Goal: Communication & Community: Answer question/provide support

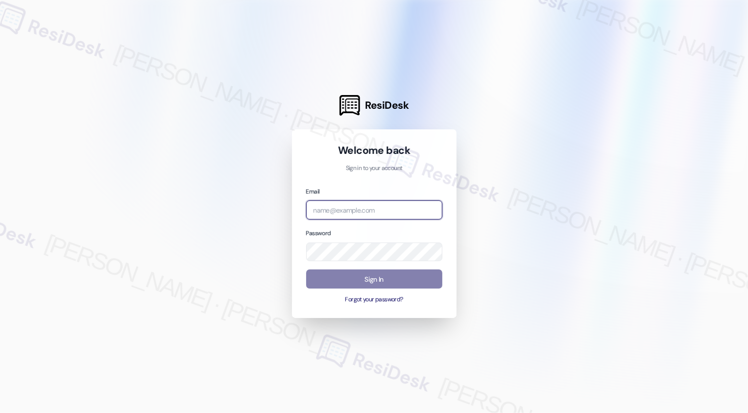
click at [342, 211] on input "email" at bounding box center [374, 209] width 136 height 19
type input "automated-surveys-venture_communities-[PERSON_NAME].[PERSON_NAME]@venture_[DOMA…"
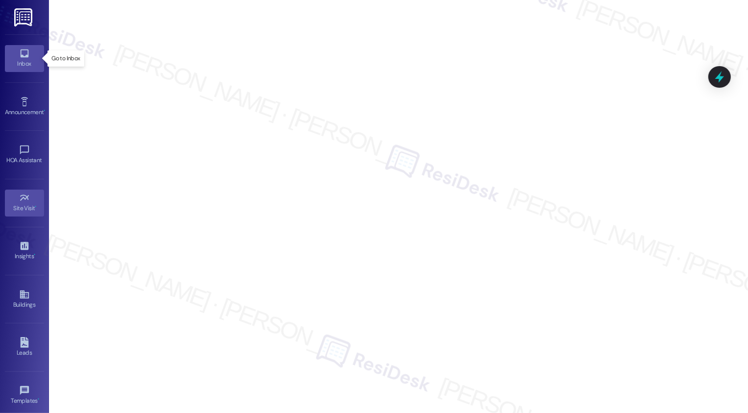
click at [21, 57] on icon at bounding box center [24, 53] width 8 height 8
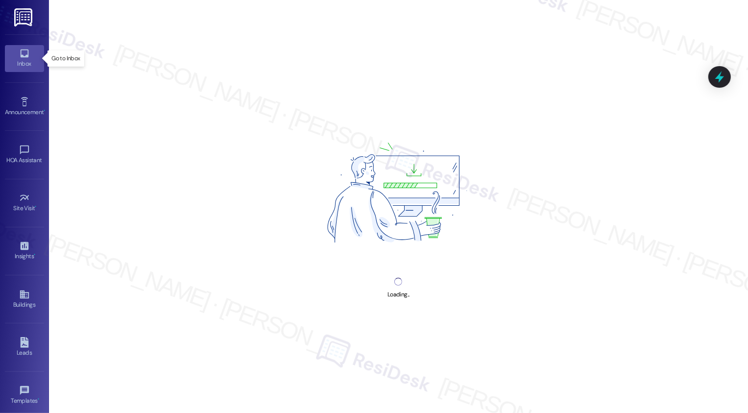
click at [21, 57] on icon at bounding box center [24, 53] width 8 height 8
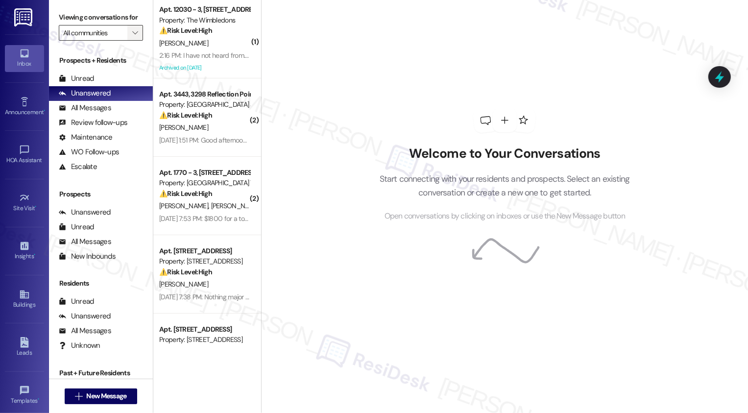
click at [132, 41] on span "" at bounding box center [134, 33] width 9 height 16
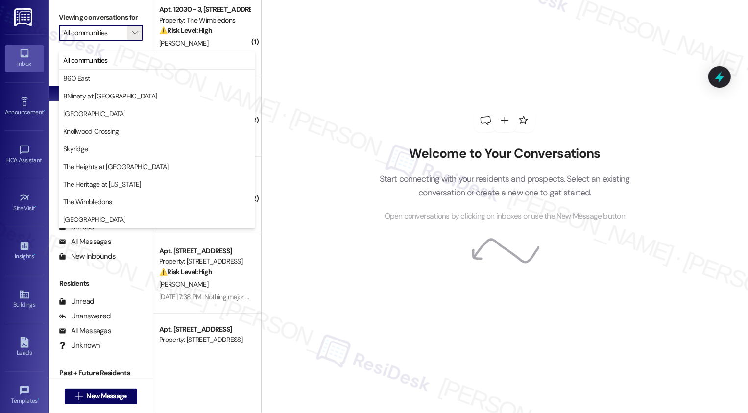
click at [315, 106] on div "Welcome to Your Conversations Start connecting with your residents and prospect…" at bounding box center [504, 206] width 487 height 413
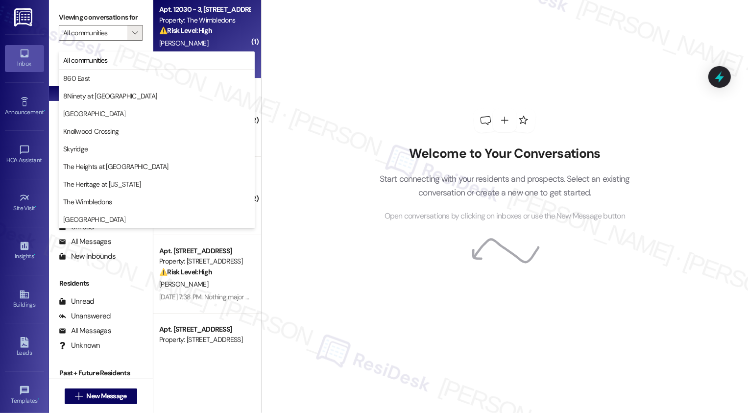
click at [197, 28] on strong "⚠️ Risk Level: High" at bounding box center [185, 30] width 53 height 9
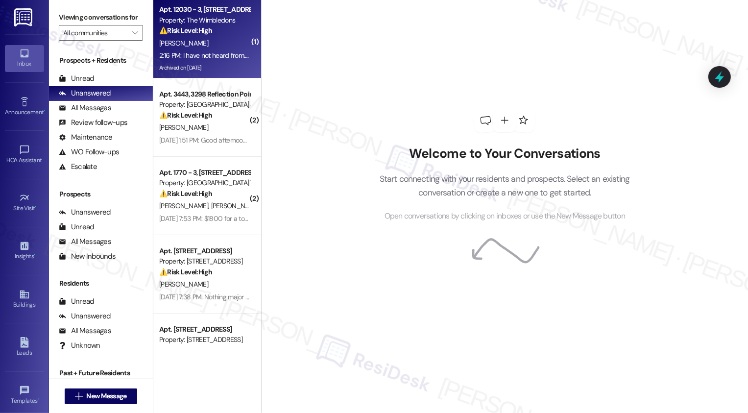
click at [197, 28] on strong "⚠️ Risk Level: High" at bounding box center [185, 30] width 53 height 9
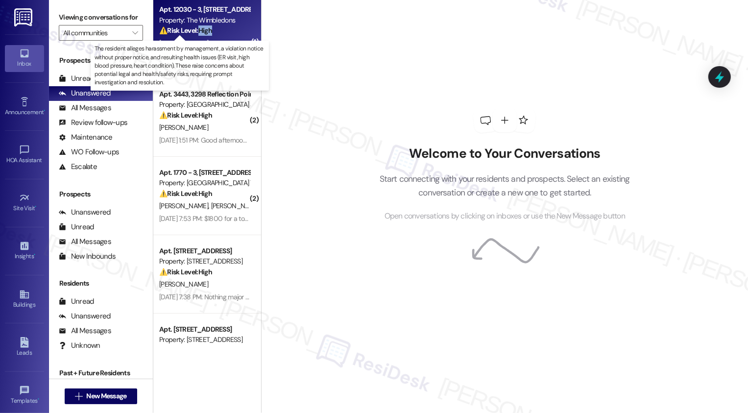
click at [197, 28] on strong "⚠️ Risk Level: High" at bounding box center [185, 30] width 53 height 9
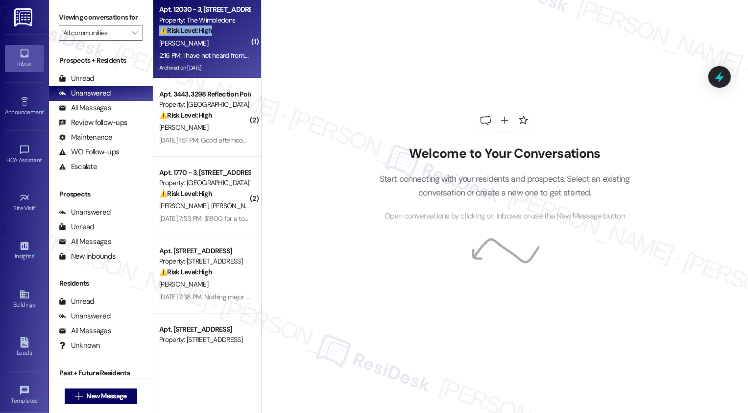
click at [230, 31] on div "⚠️ Risk Level: High The resident alleges harassment by management, a violation …" at bounding box center [204, 30] width 91 height 10
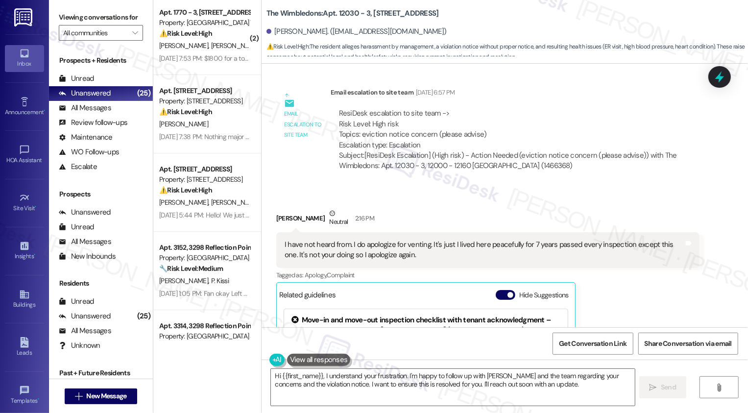
scroll to position [1742, 0]
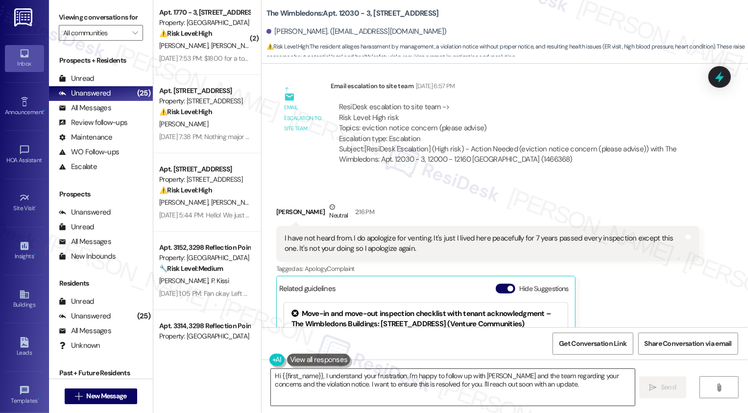
click at [271, 378] on textarea "Hi {{first_name}}, I understand your frustration. I'm happy to follow up with […" at bounding box center [453, 387] width 364 height 37
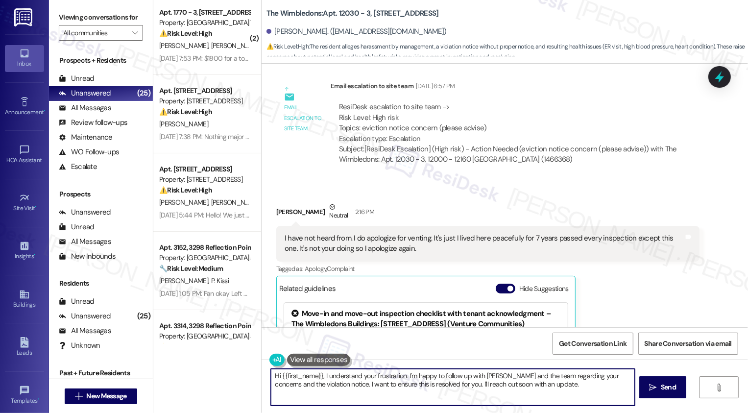
click at [271, 378] on textarea "Hi {{first_name}}, I understand your frustration. I'm happy to follow up with […" at bounding box center [453, 387] width 364 height 37
click at [402, 376] on textarea "I hope you had a nice weekend, {{first_name}}, I understand your frustration. I…" at bounding box center [453, 387] width 364 height 37
drag, startPoint x: 483, startPoint y: 375, endPoint x: 488, endPoint y: 389, distance: 15.0
click at [488, 389] on textarea "I hope you had a nice weekend, {{first_name}}. I understand your frustration. I…" at bounding box center [453, 387] width 364 height 37
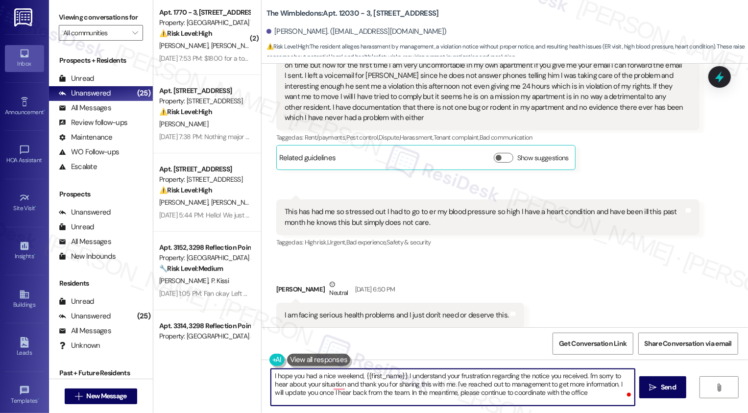
scroll to position [1452, 0]
drag, startPoint x: 499, startPoint y: 392, endPoint x: 577, endPoint y: 393, distance: 78.3
click at [577, 393] on textarea "I hope you had a nice weekend, {{first_name}}. I understand your frustration re…" at bounding box center [453, 387] width 364 height 37
drag, startPoint x: 394, startPoint y: 391, endPoint x: 545, endPoint y: 393, distance: 151.8
click at [545, 393] on textarea "I hope you had a nice weekend, {{first_name}}. I understand your frustration re…" at bounding box center [453, 387] width 364 height 37
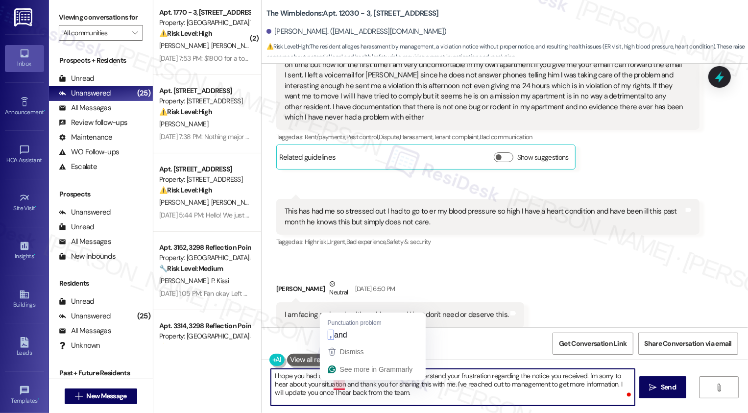
click at [332, 385] on textarea "I hope you had a nice weekend, {{first_name}}. I understand your frustration re…" at bounding box center [453, 387] width 364 height 37
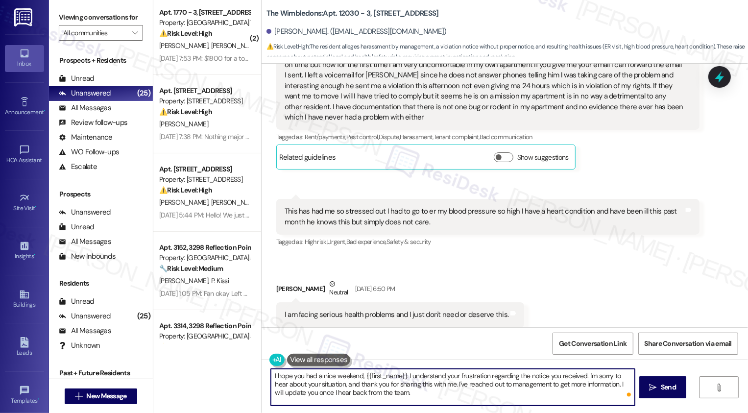
click at [450, 393] on textarea "I hope you had a nice weekend, {{first_name}}. I understand your frustration re…" at bounding box center [453, 387] width 364 height 37
click at [438, 384] on textarea "I hope you had a nice weekend, {{first_name}}. I understand your frustration re…" at bounding box center [453, 387] width 364 height 37
click at [467, 404] on textarea "I hope you had a nice weekend, {{first_name}}. I understand your frustration re…" at bounding box center [453, 387] width 364 height 37
click at [531, 397] on textarea "I hope you had a nice weekend, {{first_name}}. I understand your frustration re…" at bounding box center [453, 387] width 364 height 37
click at [554, 397] on textarea "I hope you had a nice weekend, {{first_name}}. I understand your frustration re…" at bounding box center [453, 387] width 364 height 37
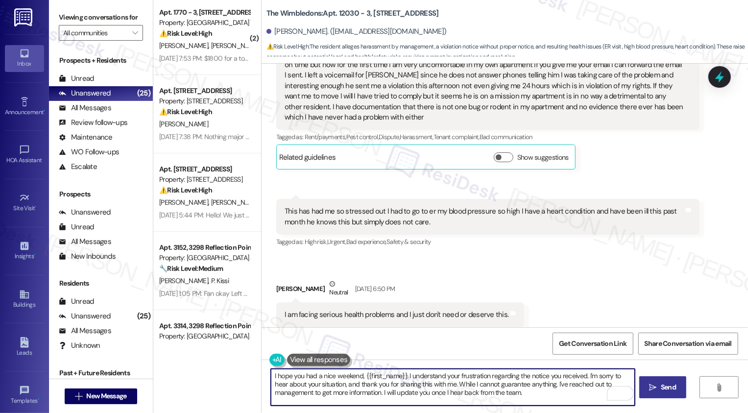
type textarea "I hope you had a nice weekend, {{first_name}}. I understand your frustration re…"
click at [655, 388] on icon "" at bounding box center [652, 387] width 7 height 8
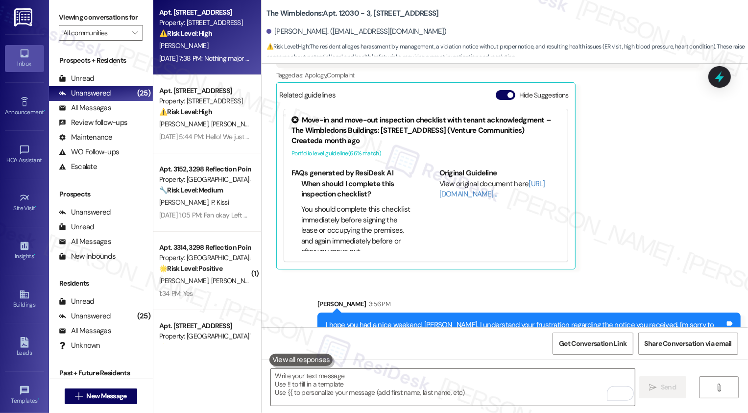
scroll to position [0, 0]
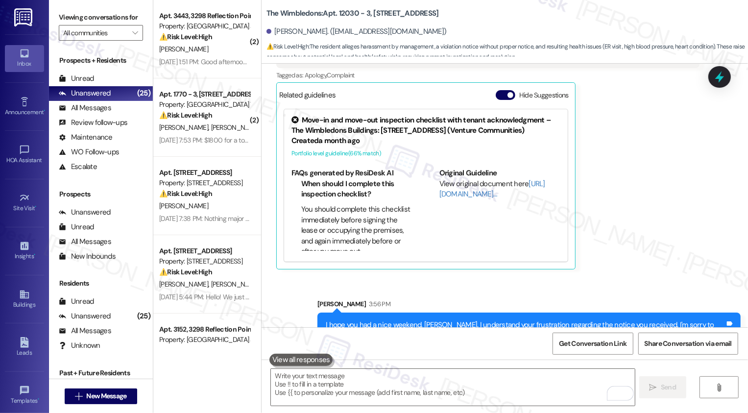
click at [201, 43] on div "[PERSON_NAME]" at bounding box center [204, 49] width 93 height 12
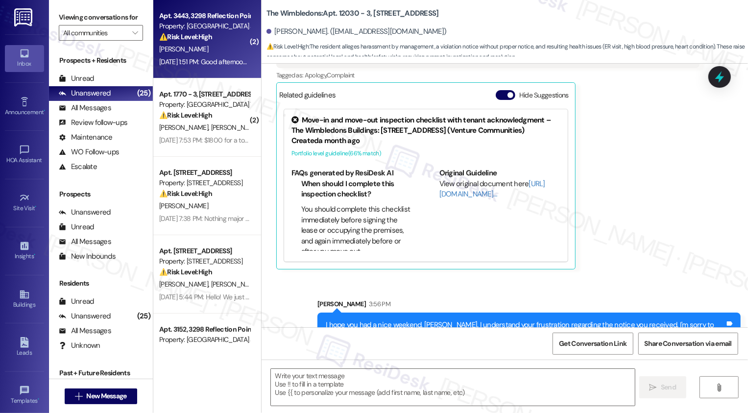
type textarea "Fetching suggested responses. Please feel free to read through the conversation…"
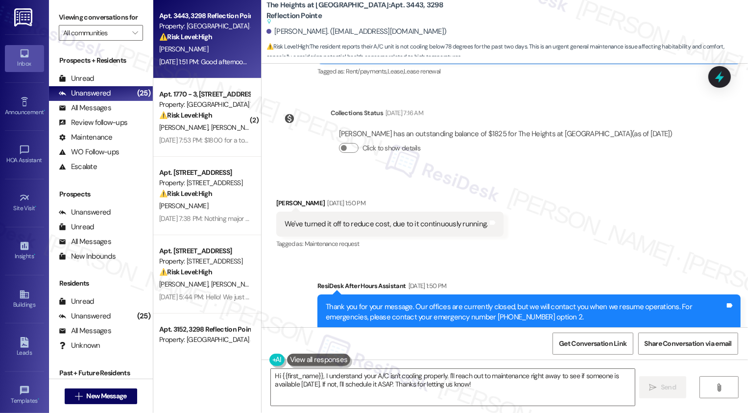
scroll to position [1249, 0]
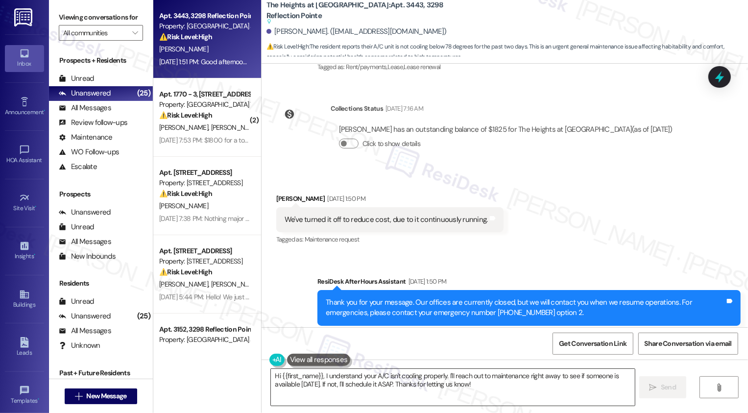
click at [358, 379] on textarea "Hi {{first_name}}, I understand your A/C isn't cooling properly. I'll reach out…" at bounding box center [453, 387] width 364 height 37
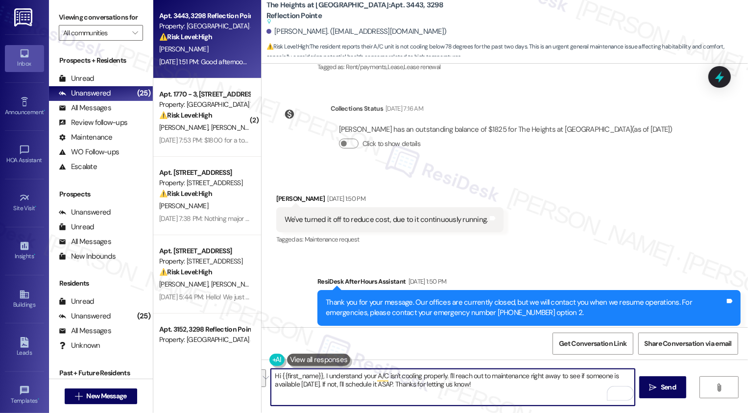
drag, startPoint x: 322, startPoint y: 375, endPoint x: 525, endPoint y: 392, distance: 203.8
click at [525, 392] on textarea "Hi {{first_name}}, I understand your A/C isn't cooling properly. I'll reach out…" at bounding box center [453, 387] width 364 height 37
type textarea "Hi {{first_name}}, thank you for reaching out about your AC! May I ask if you w…"
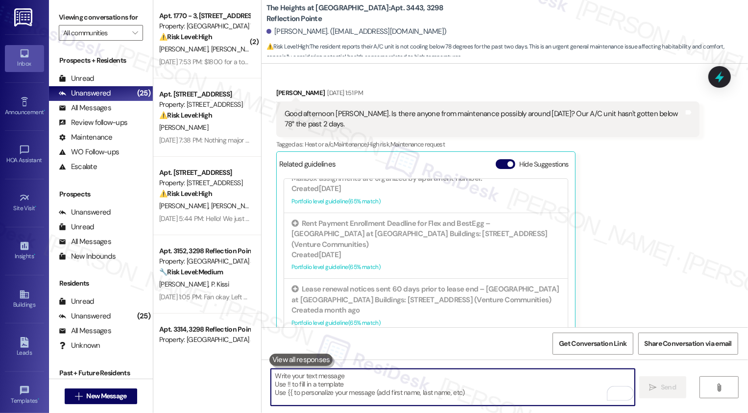
scroll to position [1599, 0]
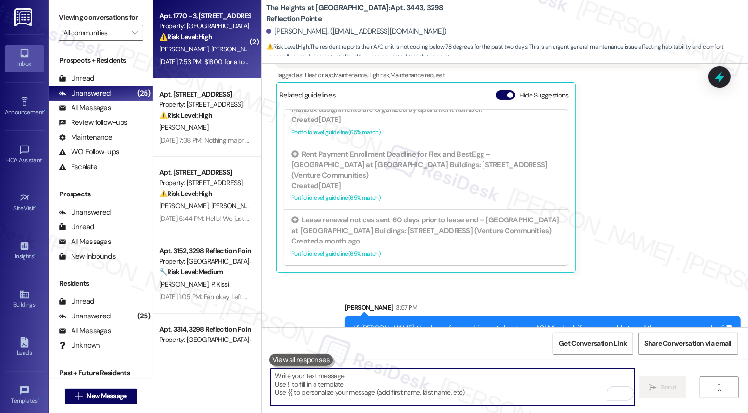
click at [199, 54] on div "[PERSON_NAME] [PERSON_NAME]" at bounding box center [204, 49] width 93 height 12
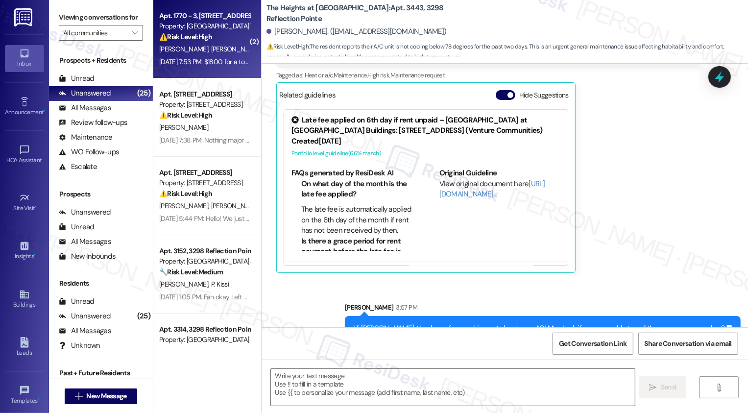
click at [199, 54] on div "[PERSON_NAME] [PERSON_NAME]" at bounding box center [204, 49] width 93 height 12
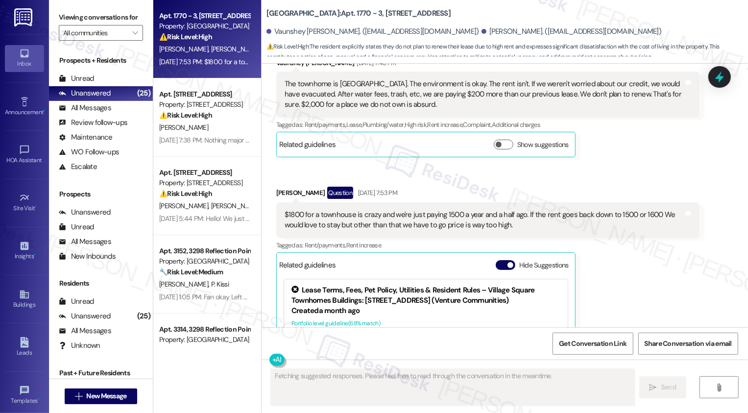
scroll to position [333, 0]
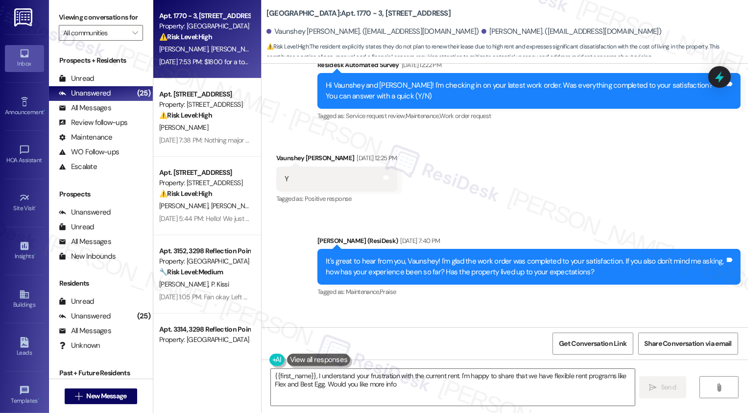
type textarea "{{first_name}}, I understand your frustration with the current rent. I'm happy …"
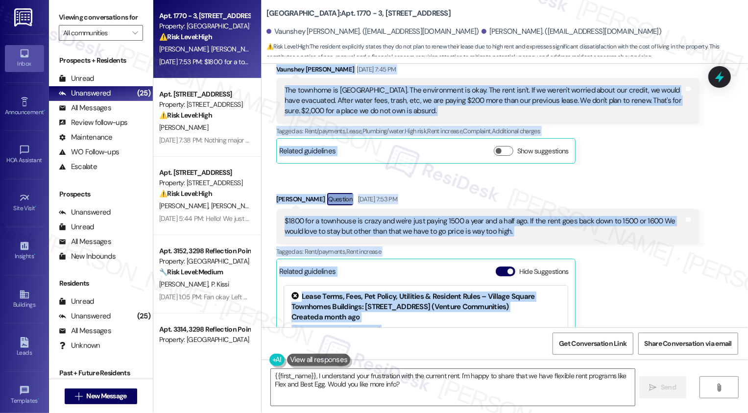
scroll to position [633, 0]
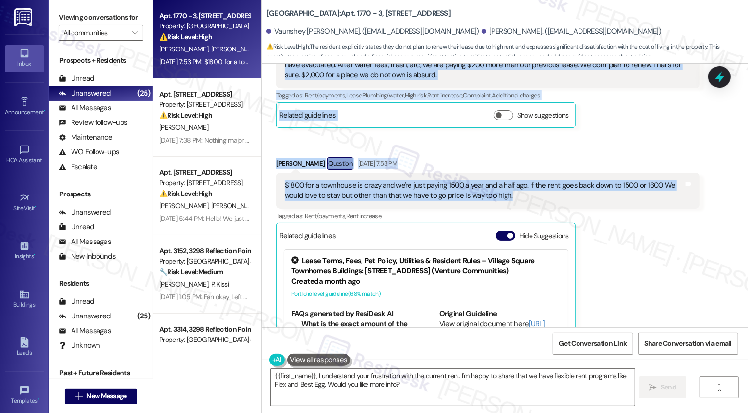
drag, startPoint x: 311, startPoint y: 153, endPoint x: 510, endPoint y: 200, distance: 204.3
click at [510, 200] on div "WO [PERSON_NAME] started [DATE] 8:00 PM Show details Survey, sent via SMS Resid…" at bounding box center [504, 195] width 486 height 263
copy div "[PERSON_NAME] (ResiDesk) [DATE] 7:40 PM It's great to hear from you, Vaunshey! …"
click at [363, 382] on textarea "{{first_name}}, I understand your frustration with the current rent. I'm happy …" at bounding box center [453, 387] width 364 height 37
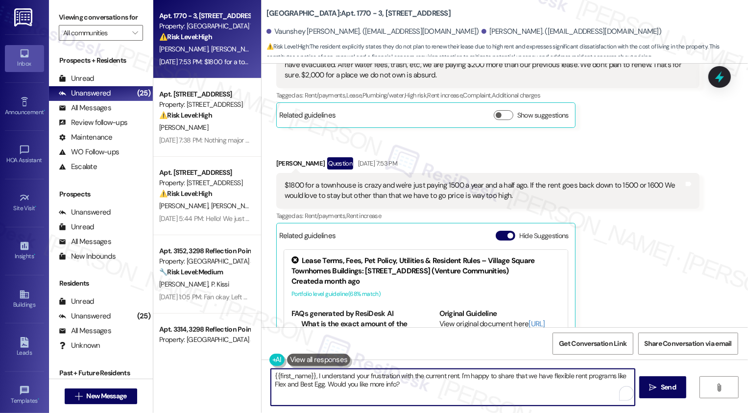
click at [376, 383] on textarea "{{first_name}}, I understand your frustration with the current rent. I'm happy …" at bounding box center [453, 387] width 364 height 37
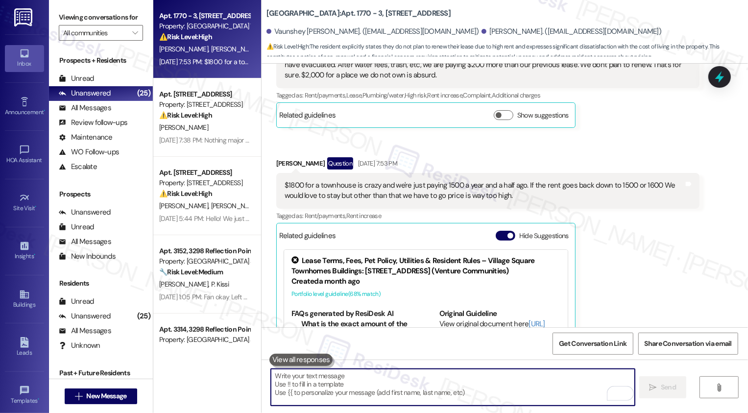
paste textarea "Hi [PERSON_NAME] and [PERSON_NAME], thank you both for being open and honest ab…"
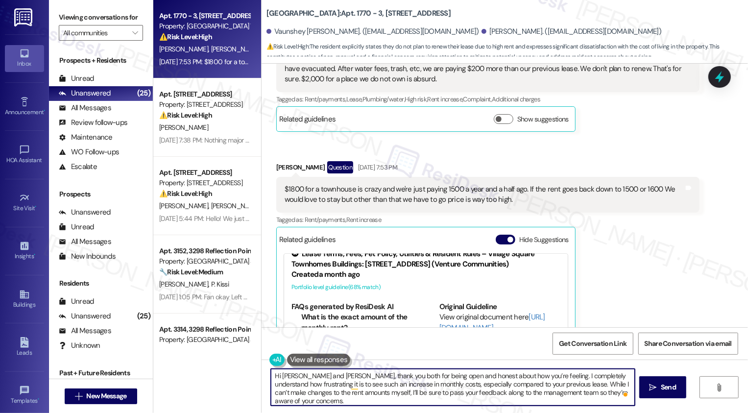
scroll to position [11, 0]
click at [375, 386] on textarea "Hi [PERSON_NAME] and [PERSON_NAME], thank you both for being open and honest ab…" at bounding box center [453, 387] width 364 height 37
click at [475, 391] on textarea "Hi [PERSON_NAME] and [PERSON_NAME], thank you both for being open and honest ab…" at bounding box center [453, 387] width 364 height 37
click at [421, 376] on textarea "Hi [PERSON_NAME] and [PERSON_NAME], thank you both for being open and honest ab…" at bounding box center [453, 387] width 364 height 37
drag, startPoint x: 403, startPoint y: 376, endPoint x: 539, endPoint y: 376, distance: 135.6
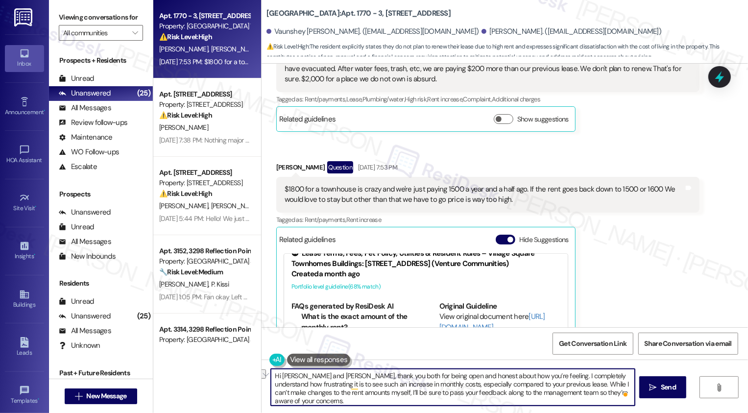
click at [538, 376] on textarea "Hi [PERSON_NAME] and [PERSON_NAME], thank you both for being open and honest ab…" at bounding box center [453, 387] width 364 height 37
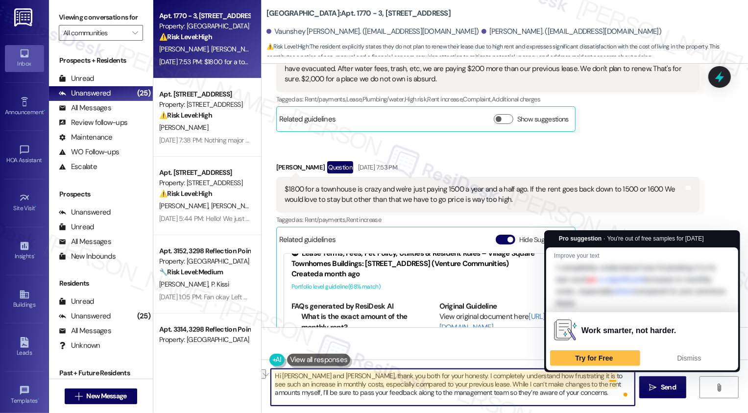
drag, startPoint x: 445, startPoint y: 376, endPoint x: 612, endPoint y: 372, distance: 166.5
click at [612, 373] on textarea "Hi [PERSON_NAME] and [PERSON_NAME], thank you both for your honesty. I complete…" at bounding box center [453, 387] width 364 height 37
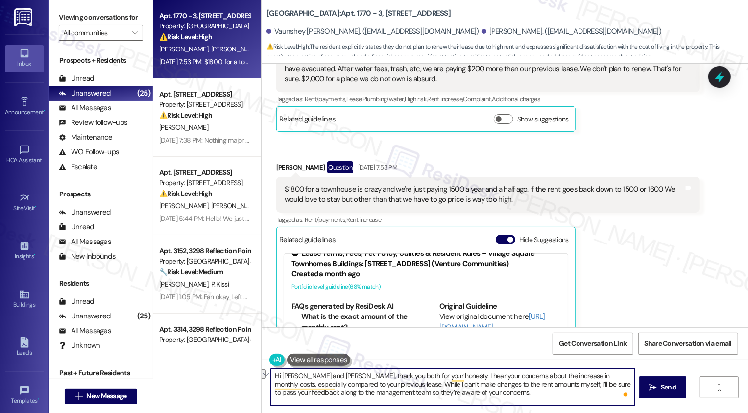
drag, startPoint x: 268, startPoint y: 384, endPoint x: 393, endPoint y: 385, distance: 124.8
click at [393, 385] on textarea "Hi [PERSON_NAME] and [PERSON_NAME], thank you both for your honesty. I hear you…" at bounding box center [453, 387] width 364 height 37
drag, startPoint x: 557, startPoint y: 375, endPoint x: 605, endPoint y: 371, distance: 48.2
click at [605, 372] on textarea "Hi [PERSON_NAME] and [PERSON_NAME], thank you both for your honesty. I hear you…" at bounding box center [453, 387] width 364 height 37
drag, startPoint x: 571, startPoint y: 375, endPoint x: 397, endPoint y: 385, distance: 174.1
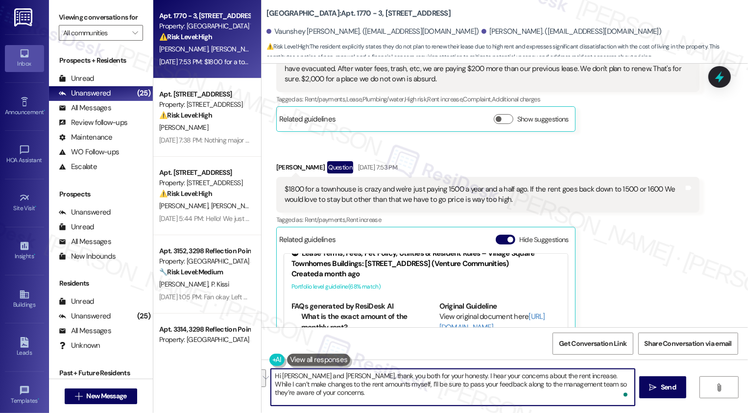
click at [397, 385] on textarea "Hi [PERSON_NAME] and [PERSON_NAME], thank you both for your honesty. I hear you…" at bounding box center [453, 387] width 364 height 37
click at [359, 384] on textarea "Hi [PERSON_NAME] and [PERSON_NAME], thank you both for your honesty. I hear you…" at bounding box center [453, 387] width 364 height 37
drag, startPoint x: 267, startPoint y: 384, endPoint x: 351, endPoint y: 388, distance: 84.3
click at [351, 388] on textarea "Hi [PERSON_NAME] and [PERSON_NAME], thank you both for your honesty. I hear you…" at bounding box center [453, 387] width 364 height 37
drag, startPoint x: 572, startPoint y: 373, endPoint x: 372, endPoint y: 385, distance: 201.1
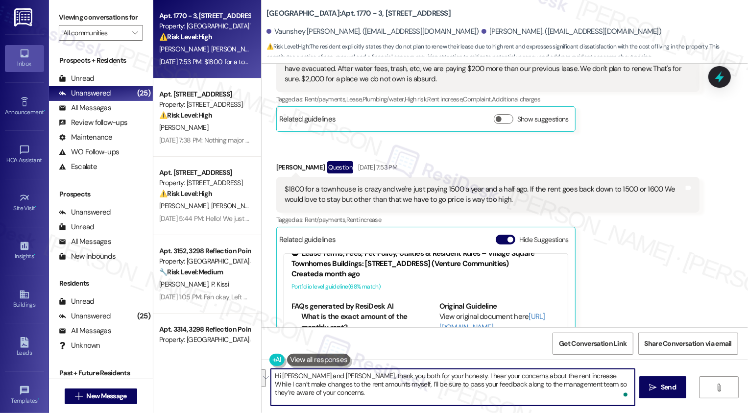
click at [372, 385] on textarea "Hi [PERSON_NAME] and [PERSON_NAME], thank you both for your honesty. I hear you…" at bounding box center [453, 387] width 364 height 37
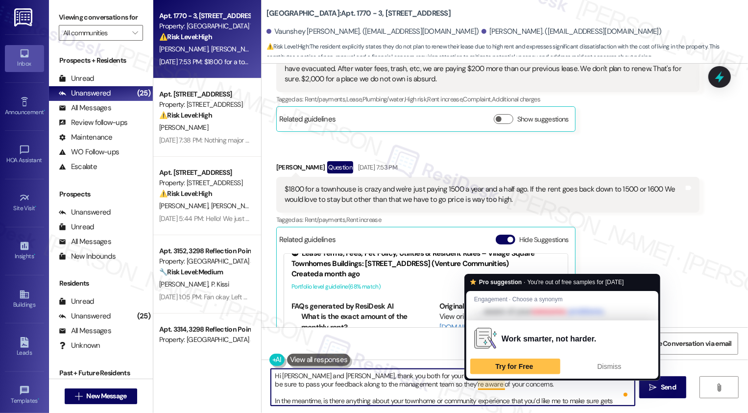
click at [489, 384] on textarea "Hi [PERSON_NAME] and [PERSON_NAME], thank you both for your honesty. I hear you…" at bounding box center [453, 387] width 364 height 37
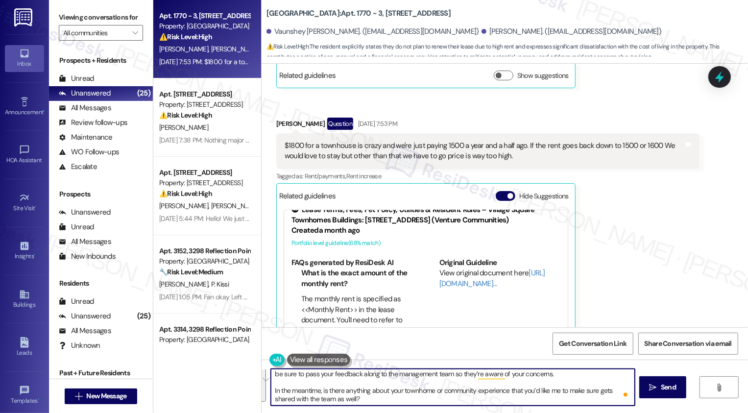
scroll to position [681, 0]
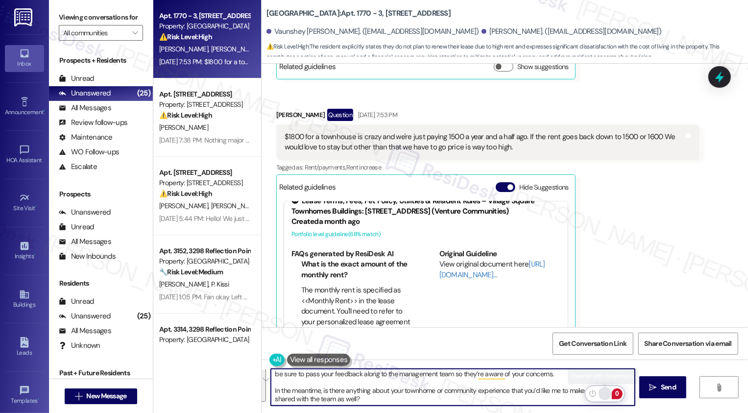
click at [605, 395] on div "Rewrite with Grammarly" at bounding box center [604, 393] width 11 height 11
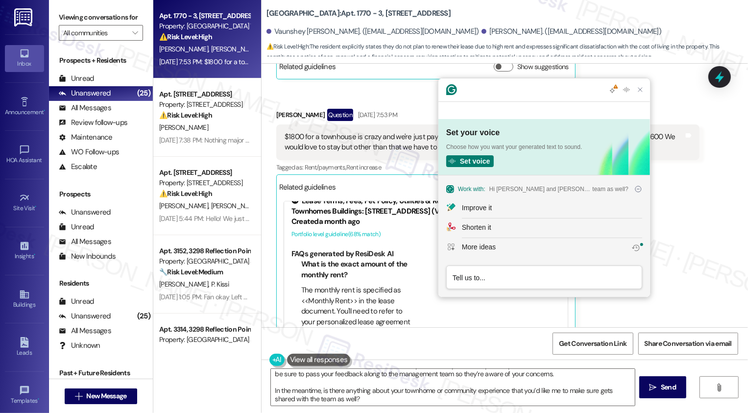
scroll to position [0, 0]
click at [493, 202] on button "Improve it" at bounding box center [543, 209] width 211 height 20
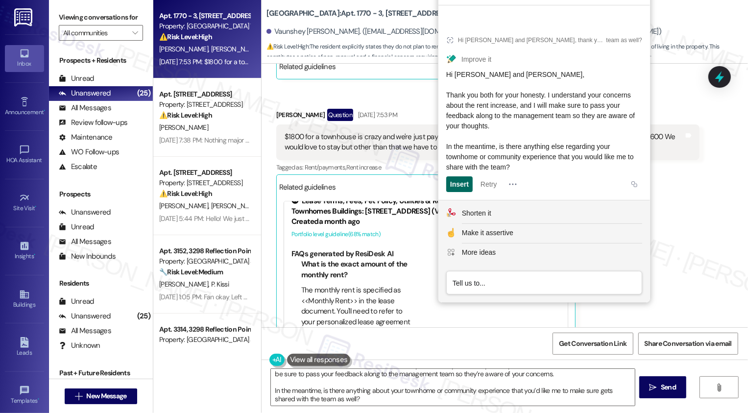
click at [462, 187] on div "Insert" at bounding box center [459, 184] width 19 height 16
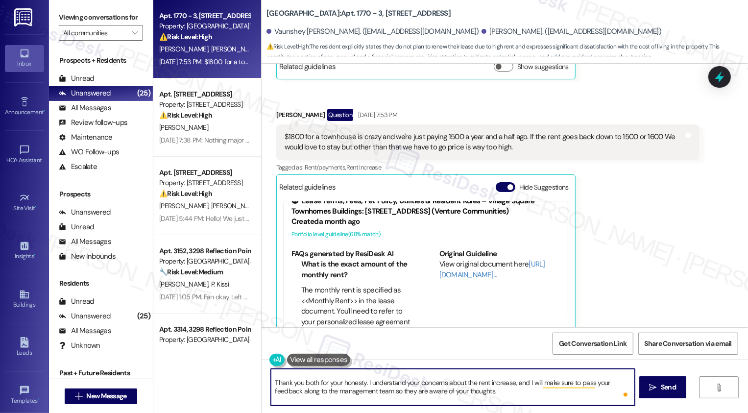
scroll to position [16, 0]
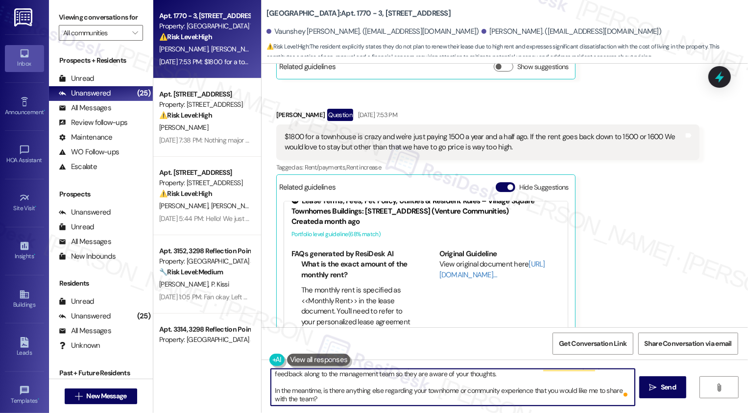
click at [435, 390] on textarea "Hi [PERSON_NAME] and [PERSON_NAME], Thank you both for your honesty. I understa…" at bounding box center [453, 387] width 364 height 37
type textarea "Hi [PERSON_NAME] and [PERSON_NAME], Thank you both for your honesty. I understa…"
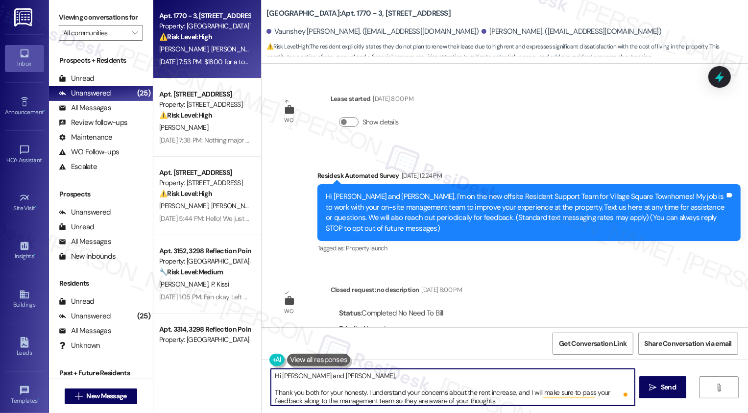
scroll to position [11, 0]
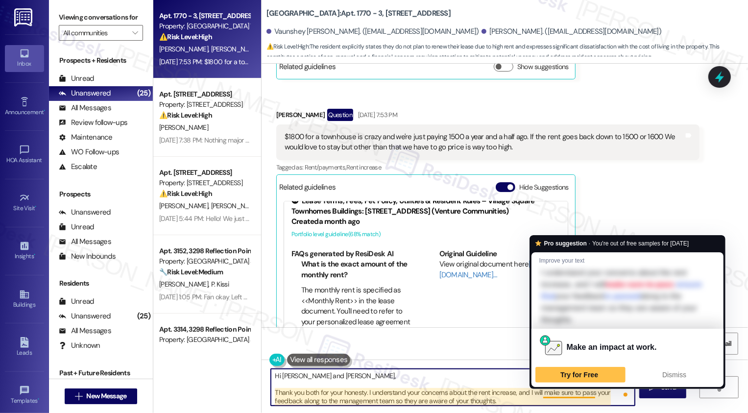
click at [557, 396] on textarea "Hi [PERSON_NAME] and [PERSON_NAME], Thank you both for your honesty. I understa…" at bounding box center [453, 387] width 364 height 37
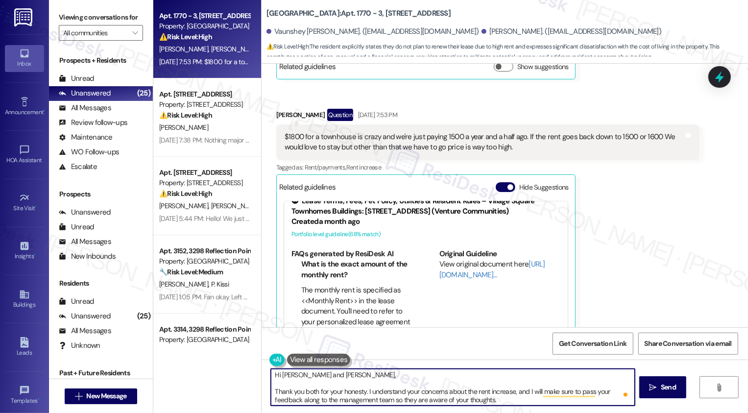
scroll to position [0, 0]
click at [271, 391] on textarea "Hi [PERSON_NAME] and [PERSON_NAME], Thank you both for your honesty. I understa…" at bounding box center [453, 387] width 364 height 37
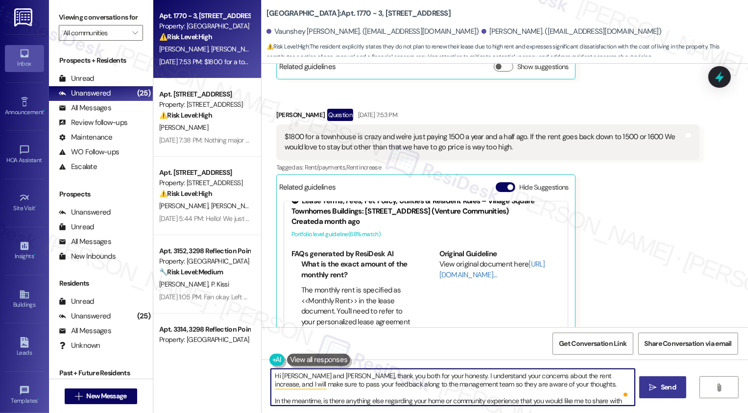
type textarea "Hi Vaunshey and Kristopher, thank you both for your honesty. I understand your …"
click at [668, 392] on span "Send" at bounding box center [667, 387] width 15 height 10
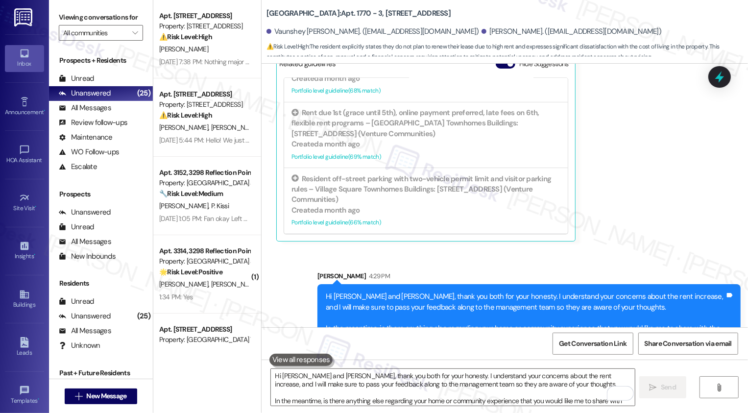
scroll to position [837, 0]
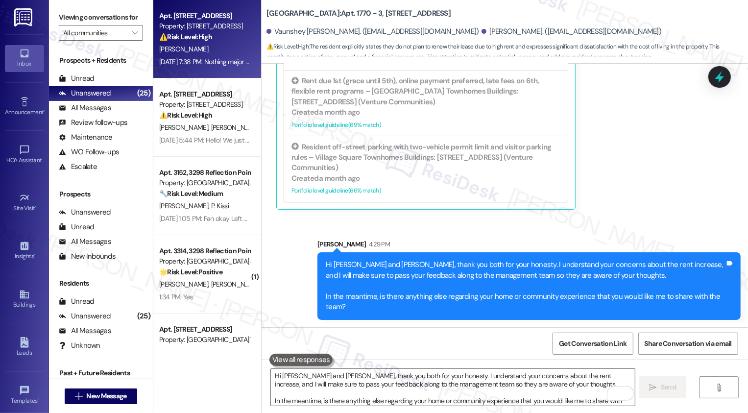
click at [167, 30] on div "Property: [STREET_ADDRESS]" at bounding box center [204, 26] width 91 height 10
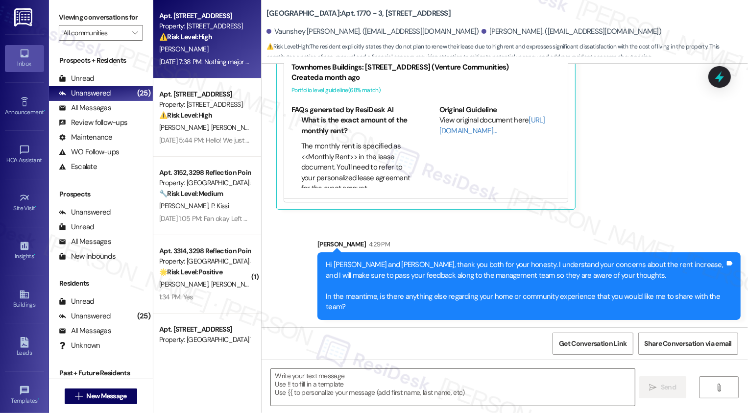
click at [167, 30] on div "Property: [STREET_ADDRESS]" at bounding box center [204, 26] width 91 height 10
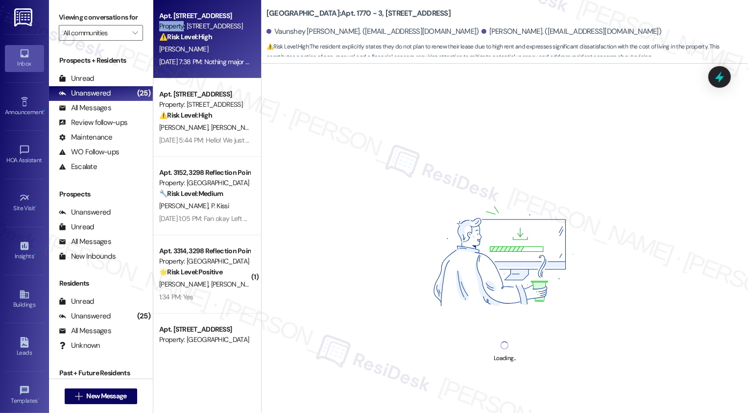
click at [167, 30] on div "Property: [STREET_ADDRESS]" at bounding box center [204, 26] width 91 height 10
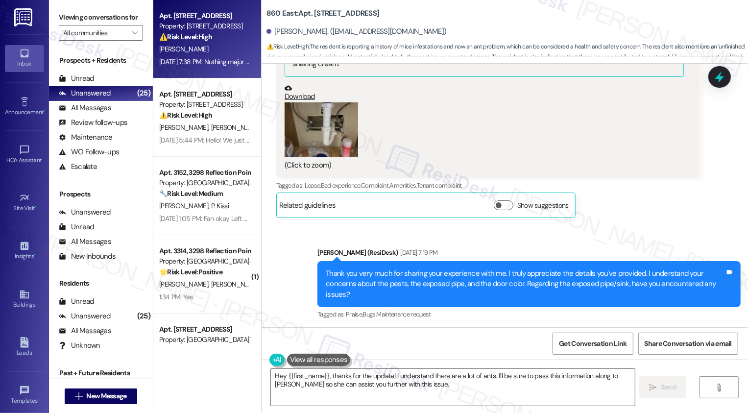
scroll to position [1223, 0]
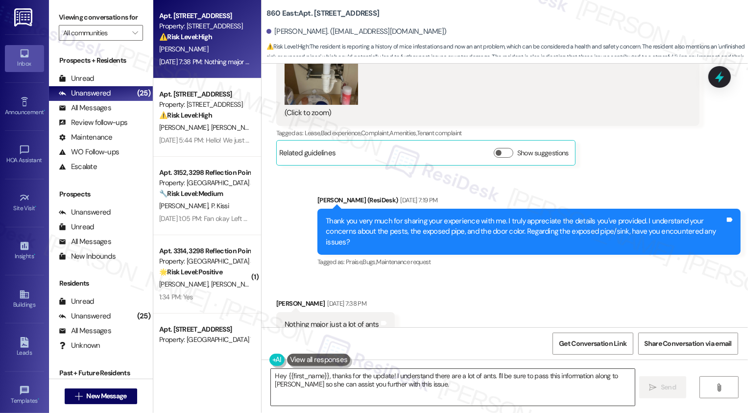
click at [335, 390] on textarea "Hey {{first_name}}, thanks for the update! I understand there are a lot of ants…" at bounding box center [453, 387] width 364 height 37
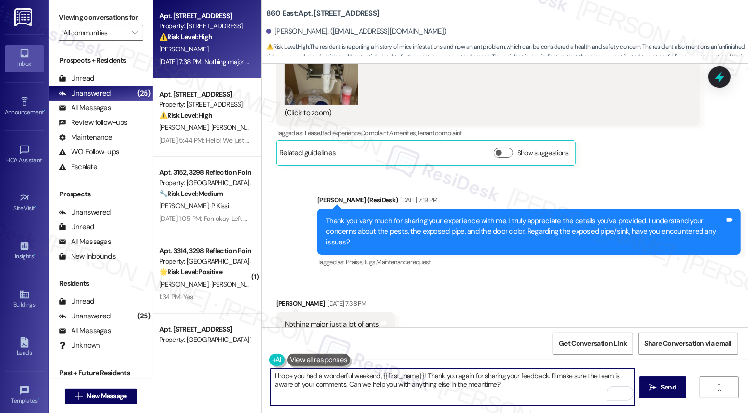
click at [346, 391] on textarea "I hope you had a wonderful weekend, {{first_name}}! Thank you again for sharing…" at bounding box center [453, 387] width 364 height 37
click at [426, 394] on textarea "I hope you had a wonderful weekend, {{first_name}}! Thank you again for sharing…" at bounding box center [453, 387] width 364 height 37
type textarea "I hope you had a wonderful weekend, {{first_name}}! Thank you again for sharing…"
click at [661, 394] on button " Send" at bounding box center [662, 387] width 47 height 22
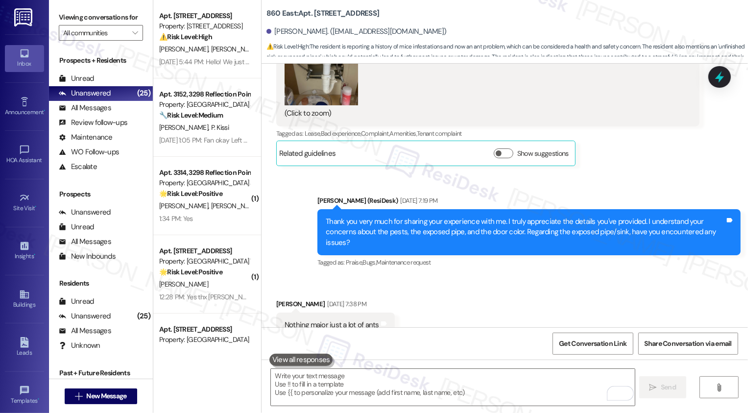
scroll to position [1301, 0]
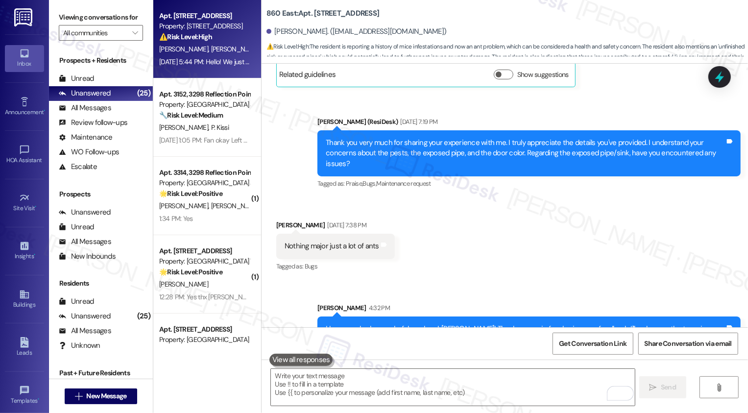
click at [210, 63] on div "Sep 19, 2025 at 5:44 PM: Hello! We just got notified of our lease renewal. If w…" at bounding box center [346, 61] width 375 height 9
type textarea "Fetching suggested responses. Please feel free to read through the conversation…"
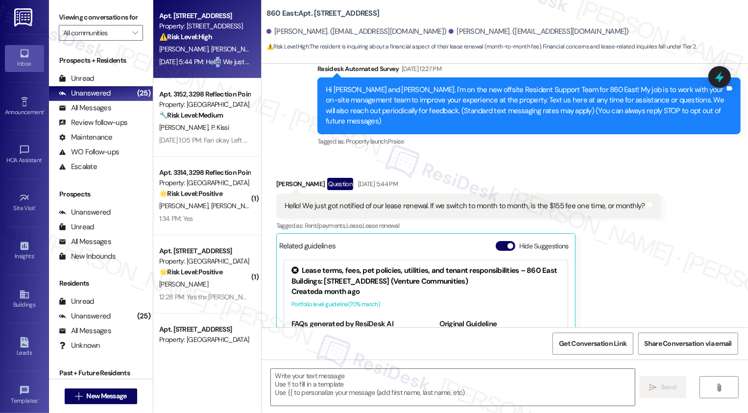
click at [210, 63] on div "Sep 19, 2025 at 5:44 PM: Hello! We just got notified of our lease renewal. If w…" at bounding box center [346, 61] width 375 height 9
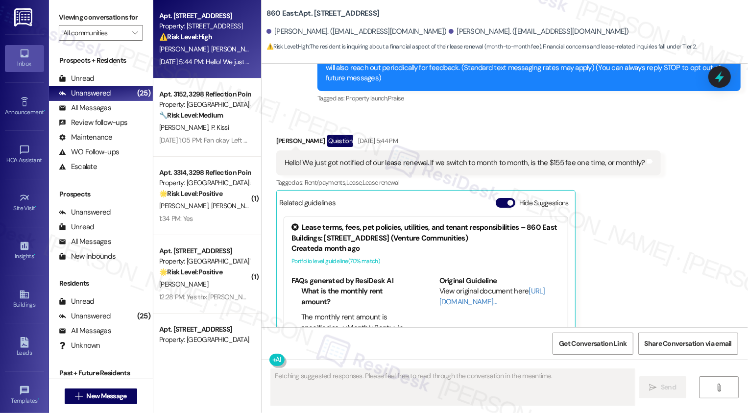
scroll to position [187, 0]
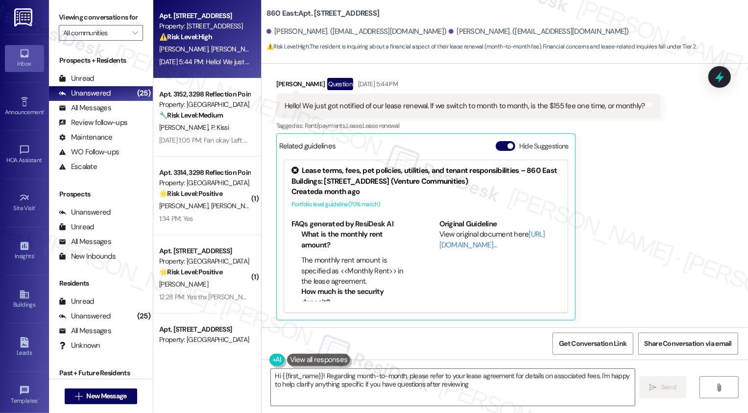
type textarea "Hi {{first_name}}! Regarding month-to-month, please refer to your lease agreeme…"
